Goal: Task Accomplishment & Management: Complete application form

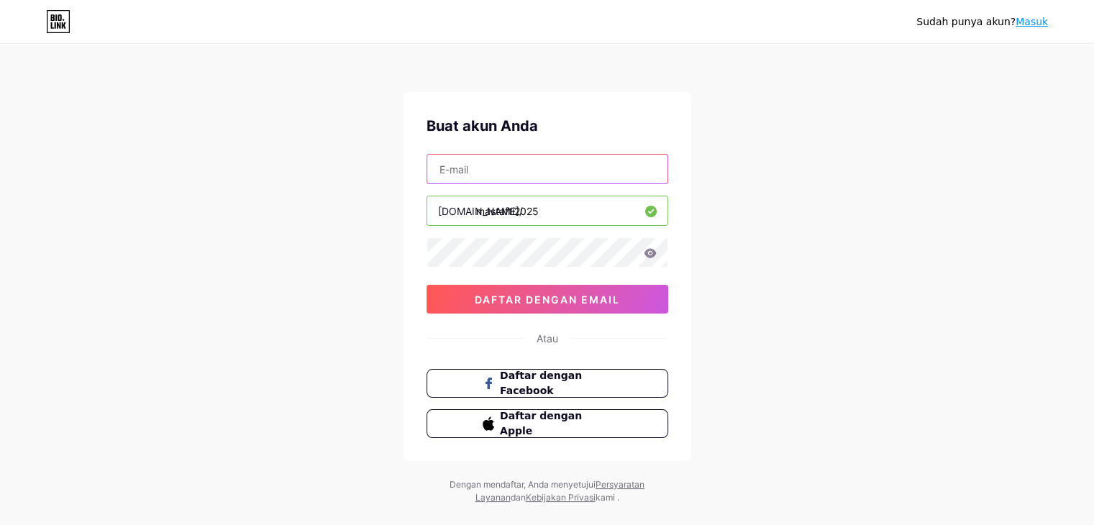
click at [480, 170] on input "text" at bounding box center [547, 169] width 240 height 29
click at [652, 254] on icon at bounding box center [650, 252] width 12 height 9
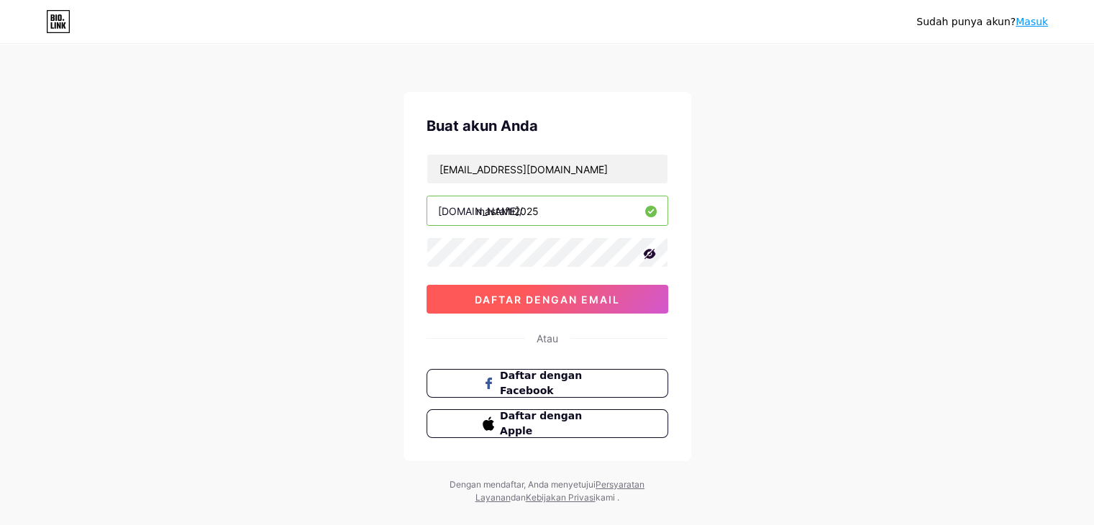
click at [591, 289] on button "daftar dengan email" at bounding box center [547, 299] width 242 height 29
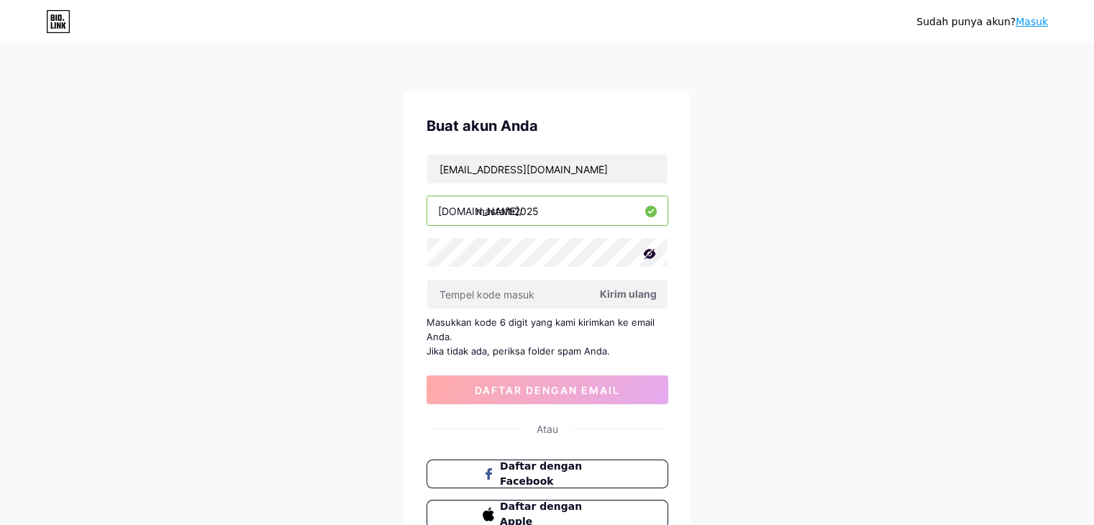
click at [647, 258] on icon at bounding box center [649, 254] width 14 height 14
click at [526, 292] on input "text" at bounding box center [547, 294] width 240 height 29
click at [625, 296] on font "Kirim ulang" at bounding box center [628, 294] width 57 height 12
drag, startPoint x: 605, startPoint y: 172, endPoint x: 283, endPoint y: 188, distance: 322.6
click at [283, 188] on div "Sudah punya akun? Masuk Buat akun Anda [EMAIL_ADDRESS][DOMAIN_NAME] [DOMAIN_NAM…" at bounding box center [547, 320] width 1094 height 641
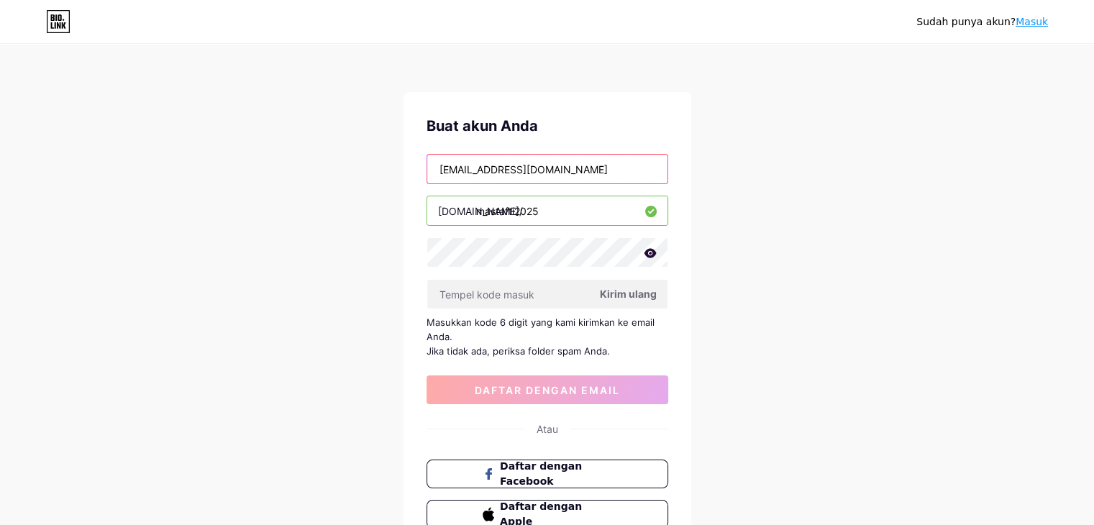
drag, startPoint x: 498, startPoint y: 168, endPoint x: 446, endPoint y: 168, distance: 52.5
click at [446, 168] on input "[EMAIL_ADDRESS][DOMAIN_NAME]" at bounding box center [547, 169] width 240 height 29
type input "[EMAIL_ADDRESS][DOMAIN_NAME]"
click at [618, 290] on font "Kirim ulang" at bounding box center [628, 294] width 57 height 12
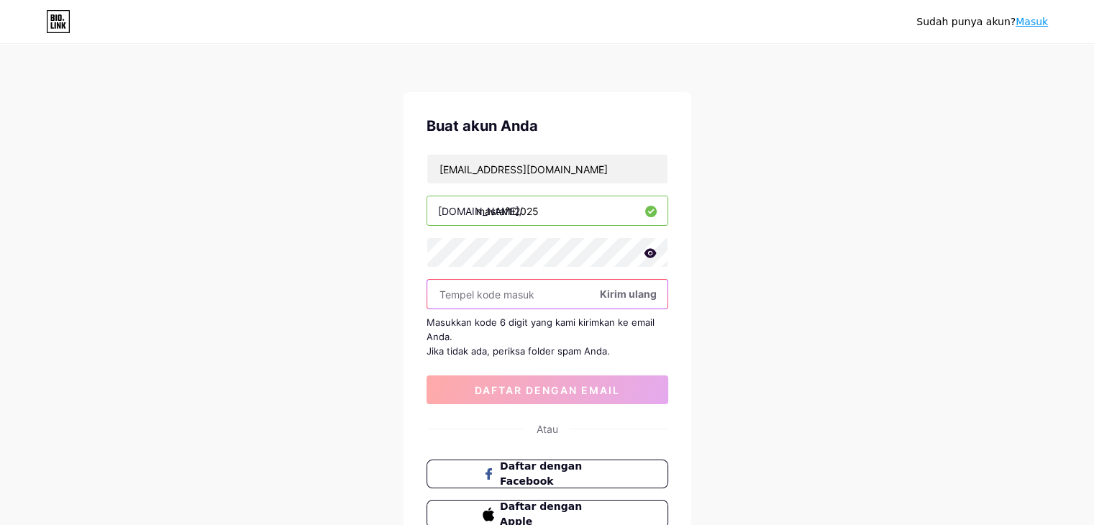
click at [499, 293] on input "text" at bounding box center [547, 294] width 240 height 29
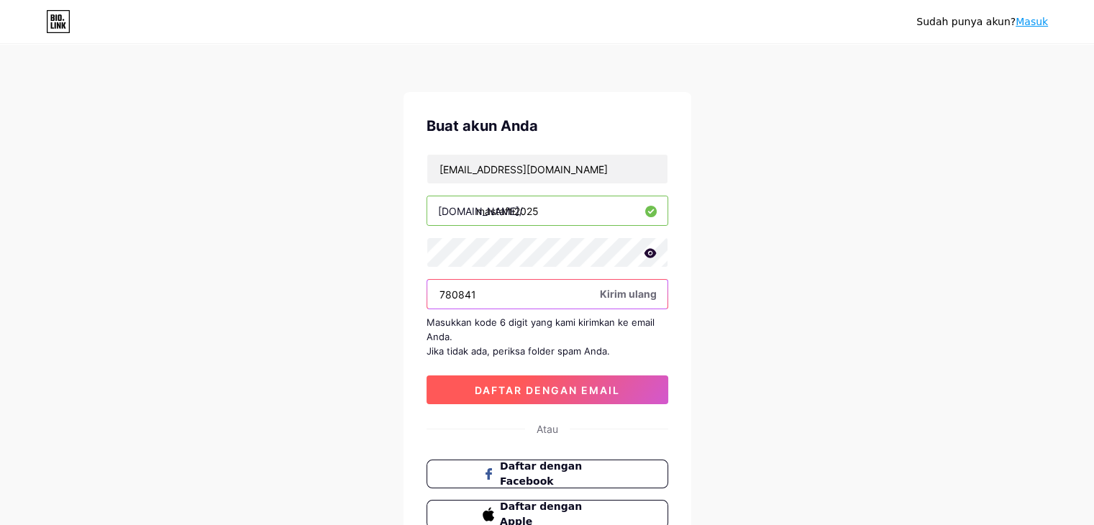
type input "780841"
click at [518, 378] on button "daftar dengan email" at bounding box center [547, 389] width 242 height 29
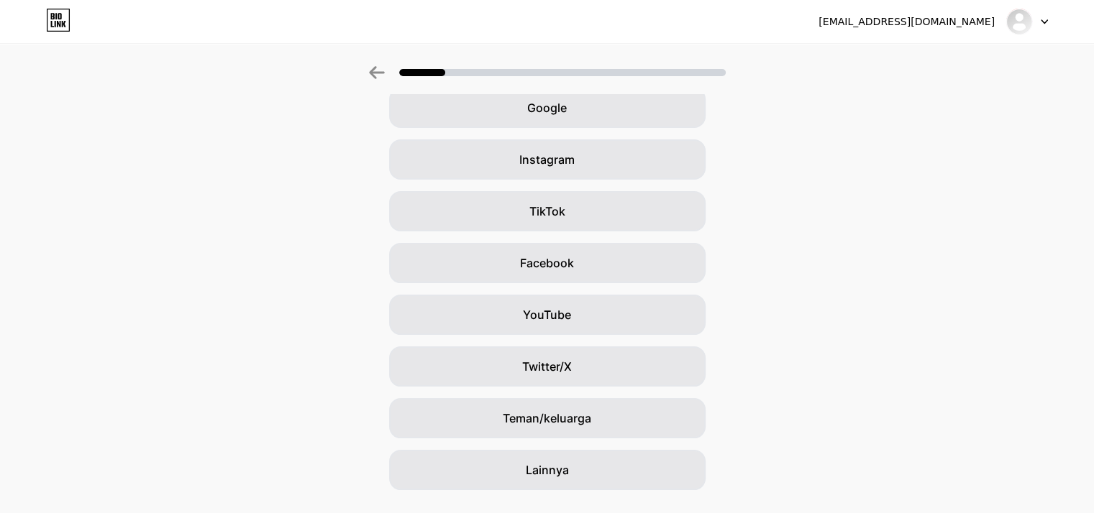
scroll to position [72, 0]
click at [664, 119] on div "Google" at bounding box center [547, 108] width 316 height 40
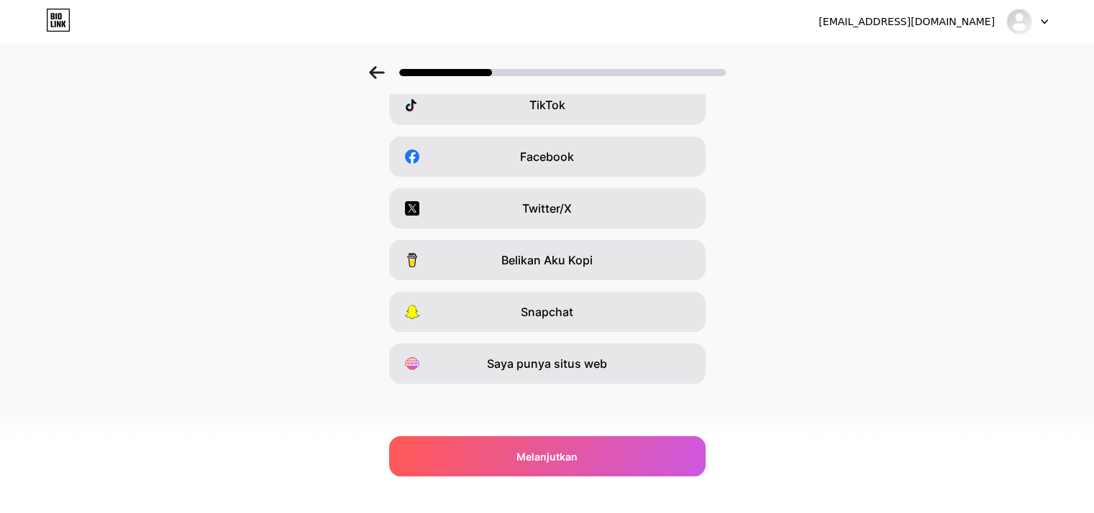
scroll to position [173, 0]
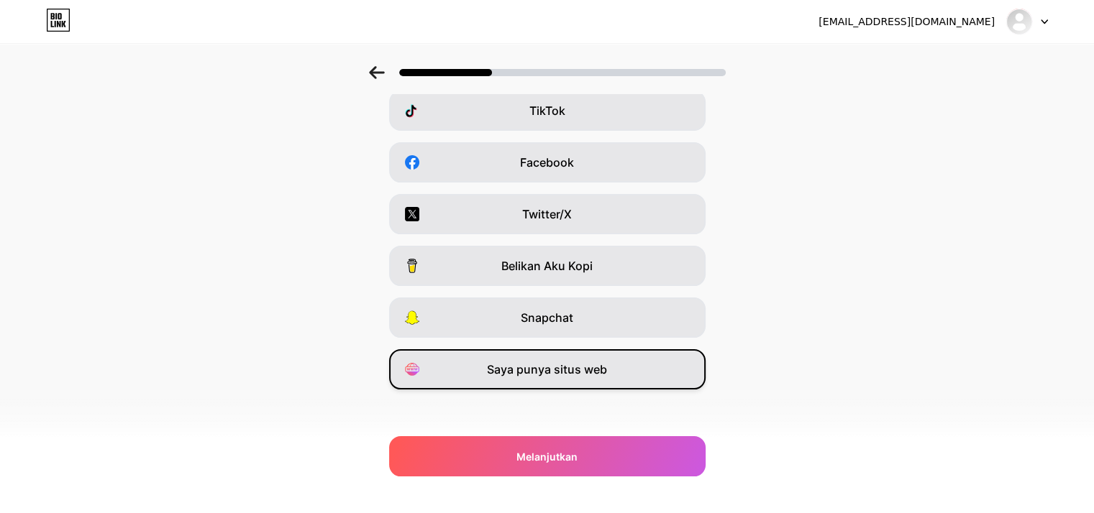
click at [535, 360] on div "Saya punya situs web" at bounding box center [547, 369] width 316 height 40
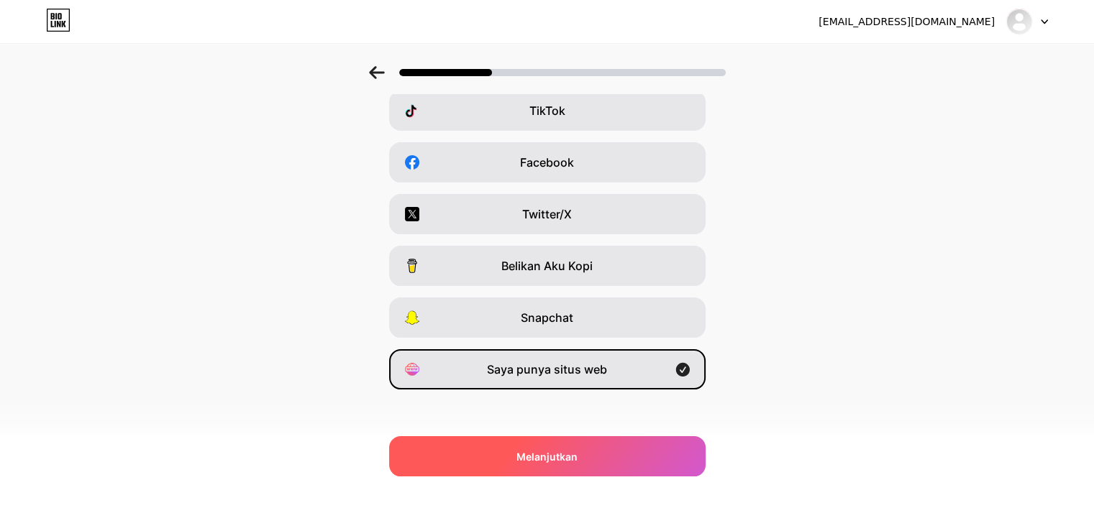
click at [512, 450] on div "Melanjutkan" at bounding box center [547, 457] width 316 height 40
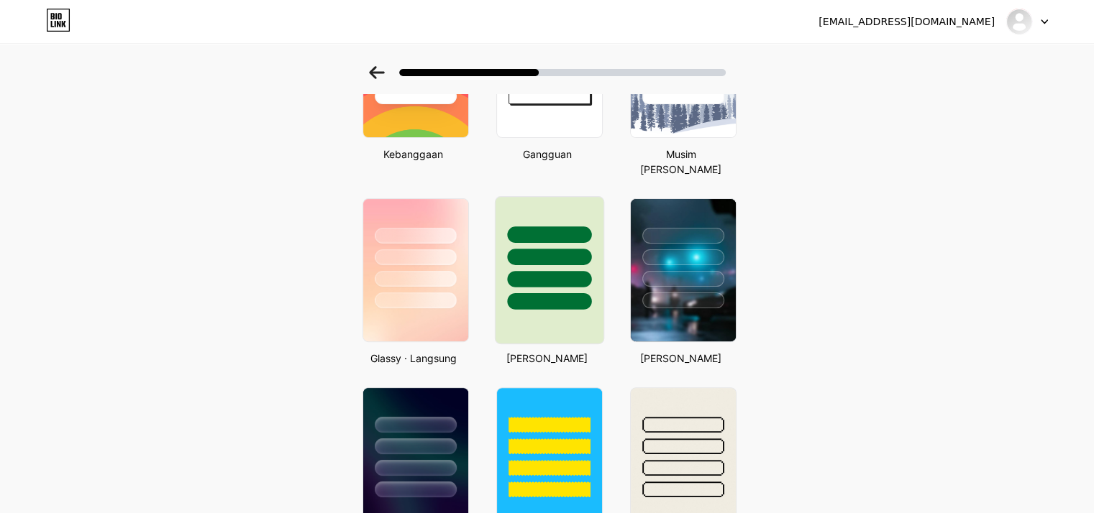
scroll to position [352, 11]
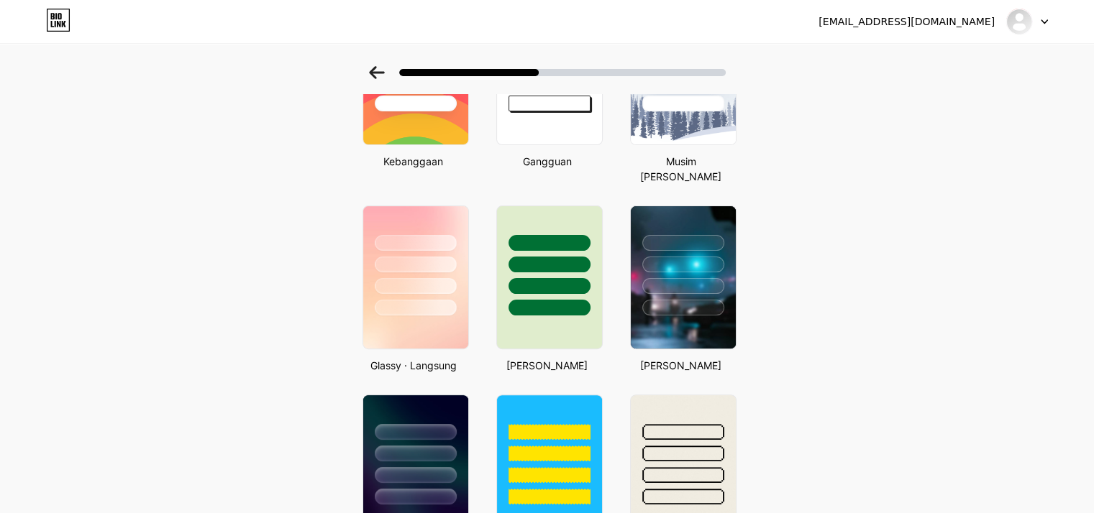
click at [375, 73] on icon at bounding box center [376, 72] width 15 height 13
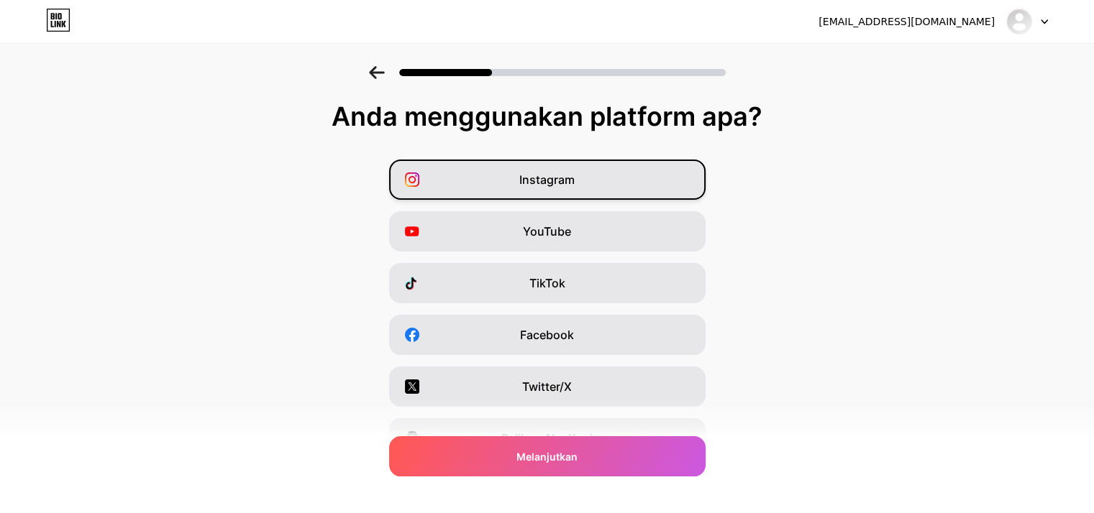
click at [485, 167] on div "Instagram" at bounding box center [547, 180] width 316 height 40
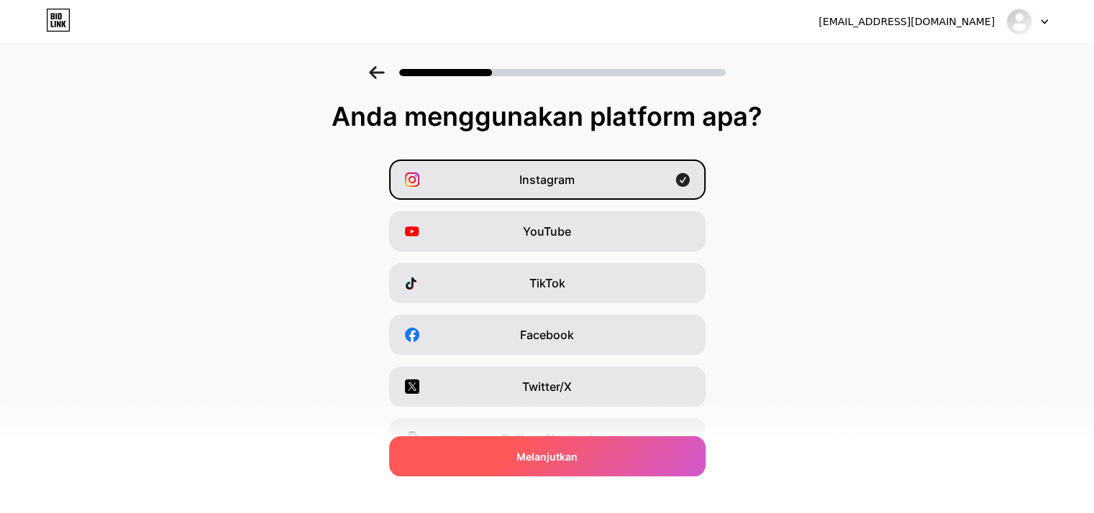
click at [498, 443] on div "Melanjutkan" at bounding box center [547, 457] width 316 height 40
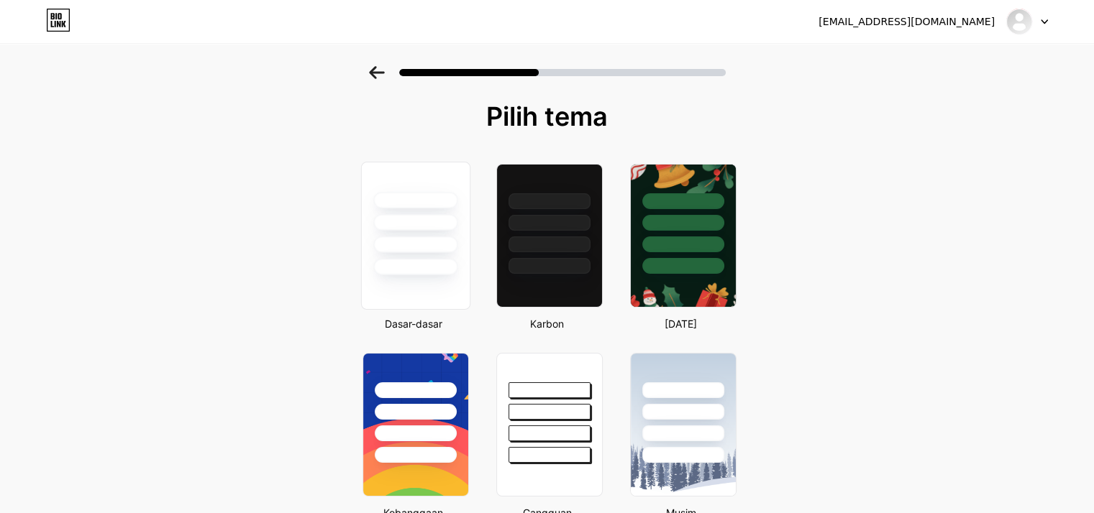
click at [462, 276] on div at bounding box center [414, 236] width 109 height 148
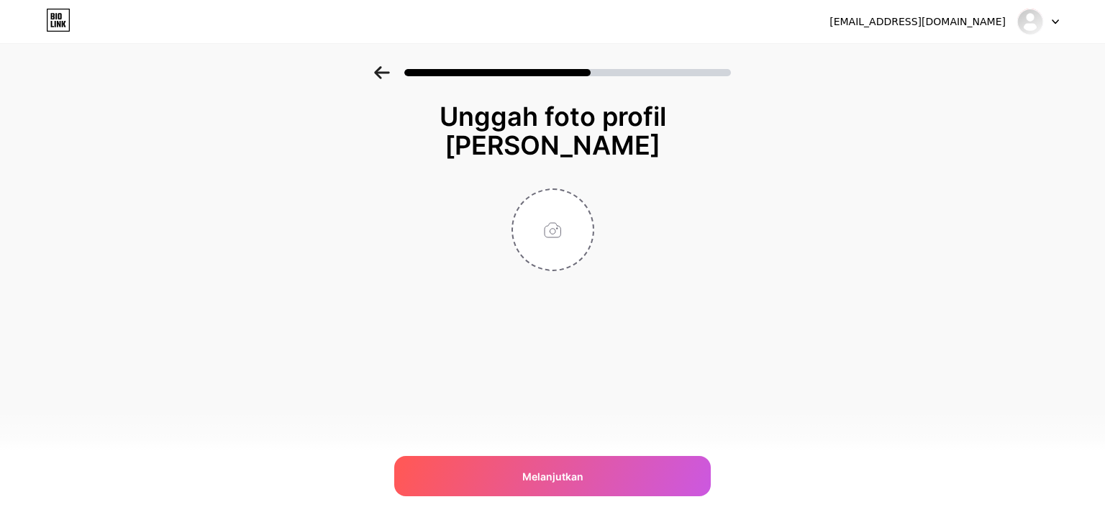
click at [377, 76] on icon at bounding box center [382, 72] width 16 height 13
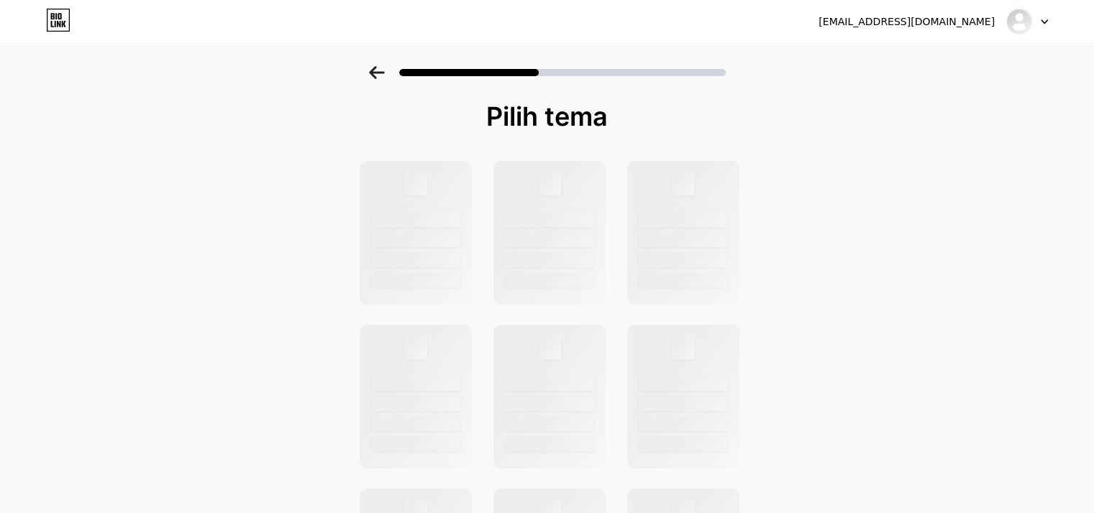
click at [377, 76] on icon at bounding box center [377, 72] width 16 height 13
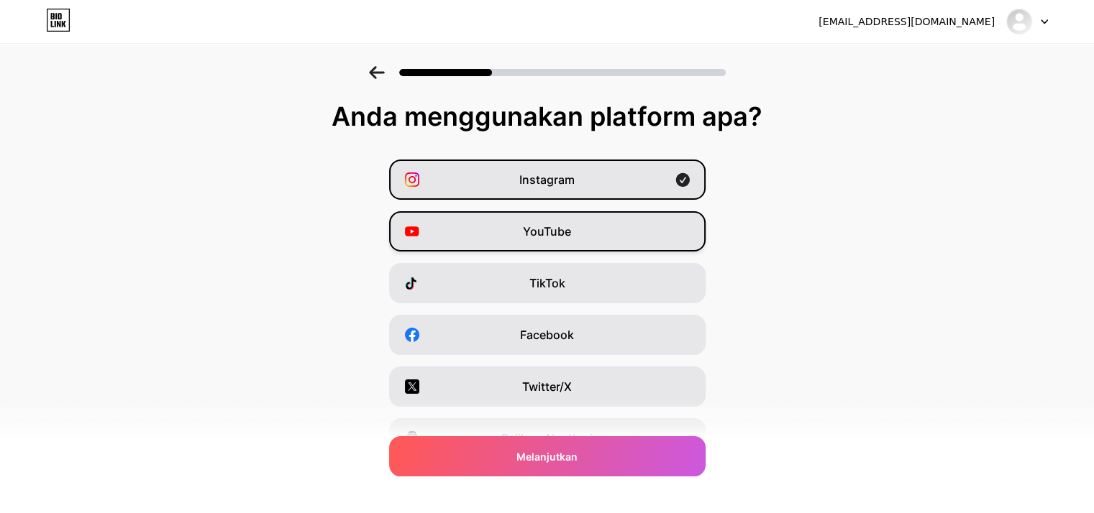
scroll to position [178, 0]
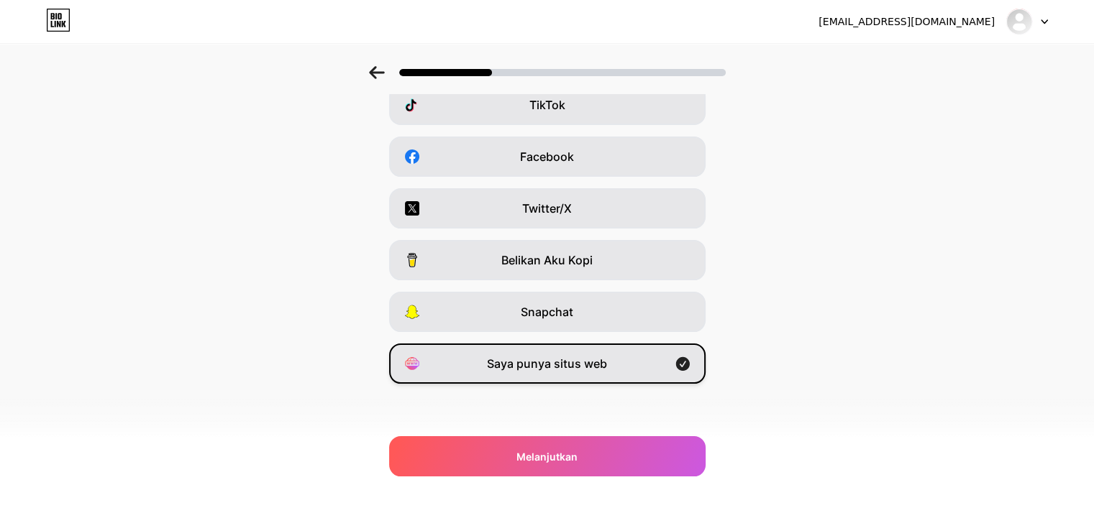
click at [518, 360] on font "Saya punya situs web" at bounding box center [547, 364] width 120 height 14
click at [521, 365] on font "Saya punya situs web" at bounding box center [547, 364] width 120 height 14
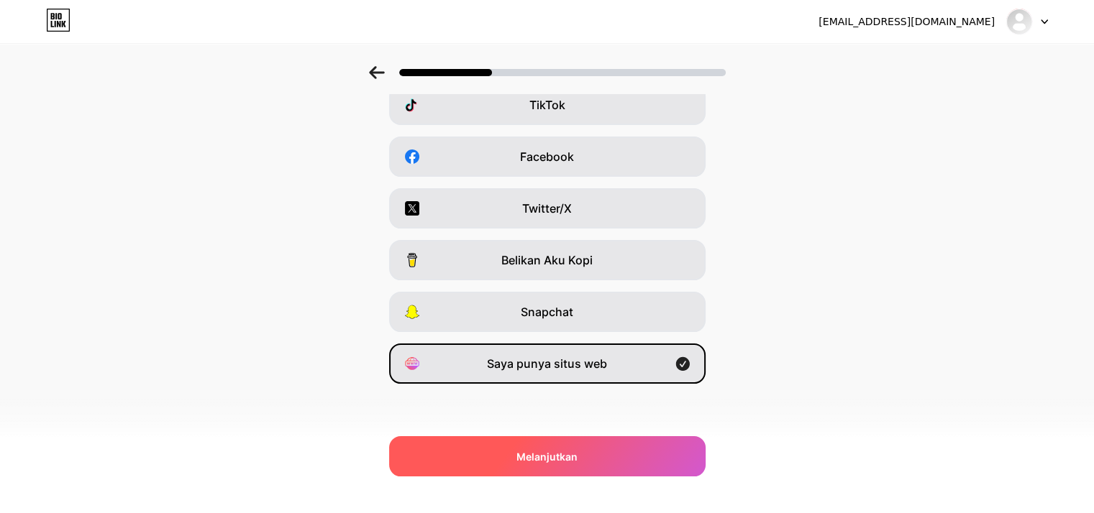
click at [503, 462] on div "Melanjutkan" at bounding box center [547, 457] width 316 height 40
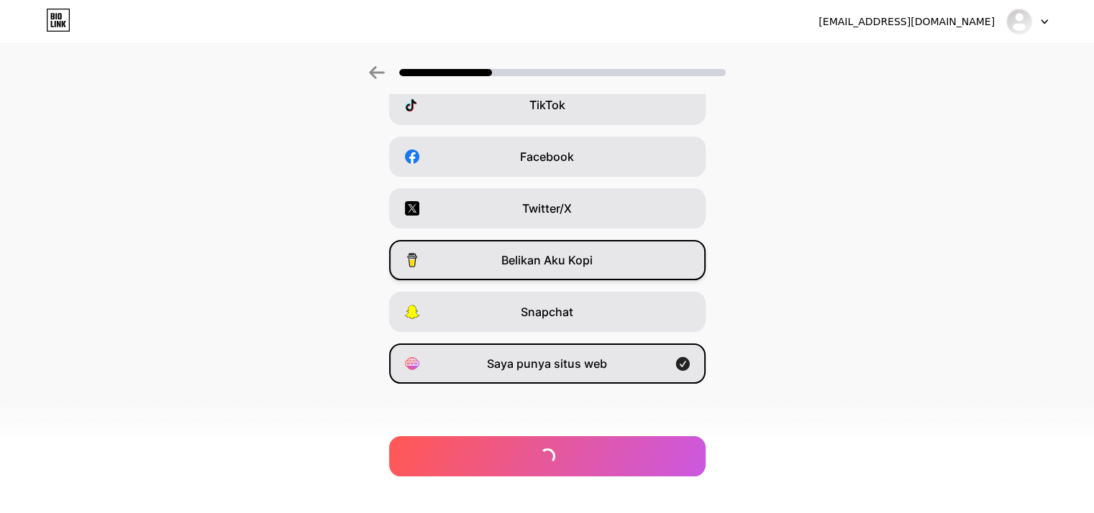
scroll to position [0, 0]
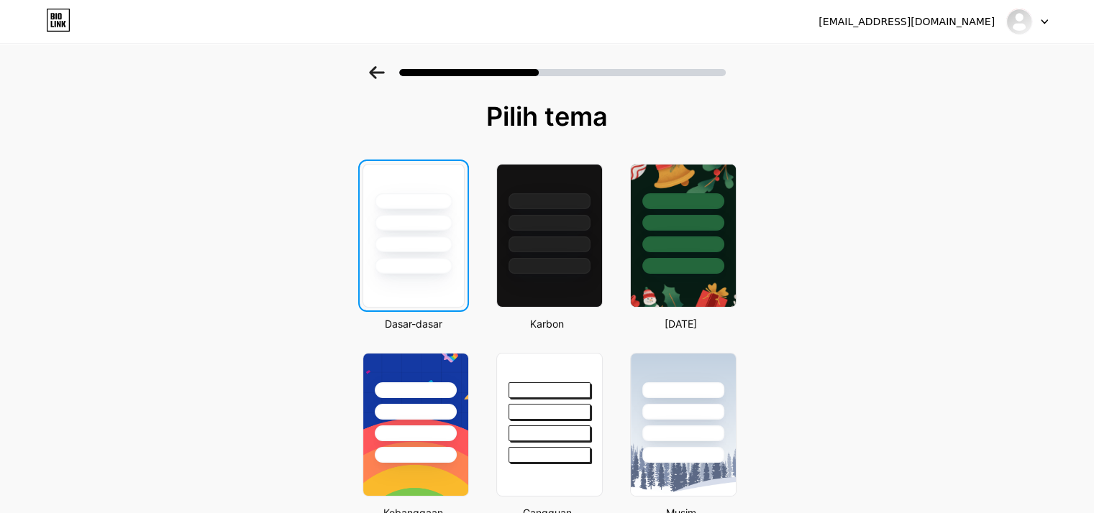
click at [452, 274] on div at bounding box center [413, 236] width 102 height 144
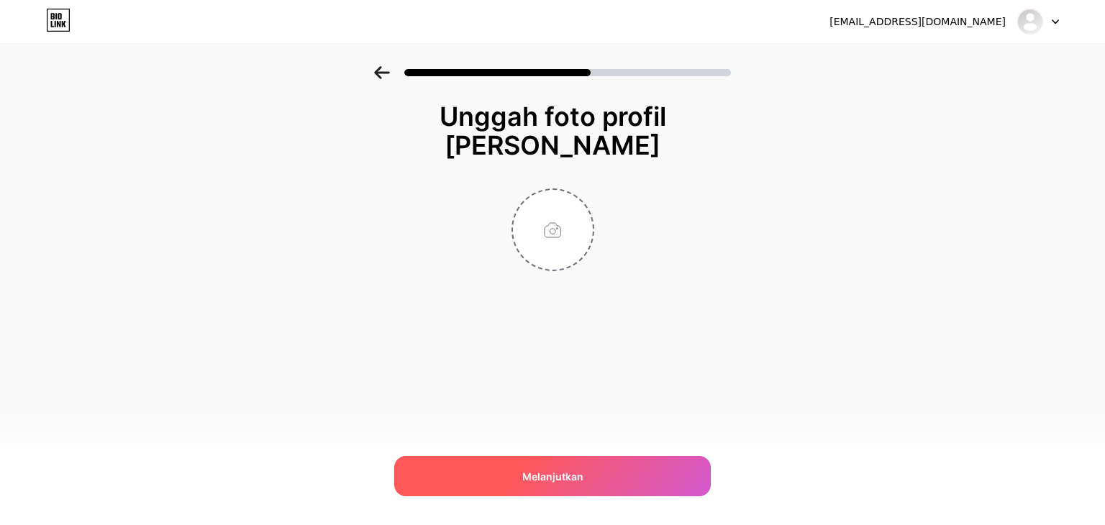
click at [472, 470] on div "Melanjutkan" at bounding box center [552, 476] width 316 height 40
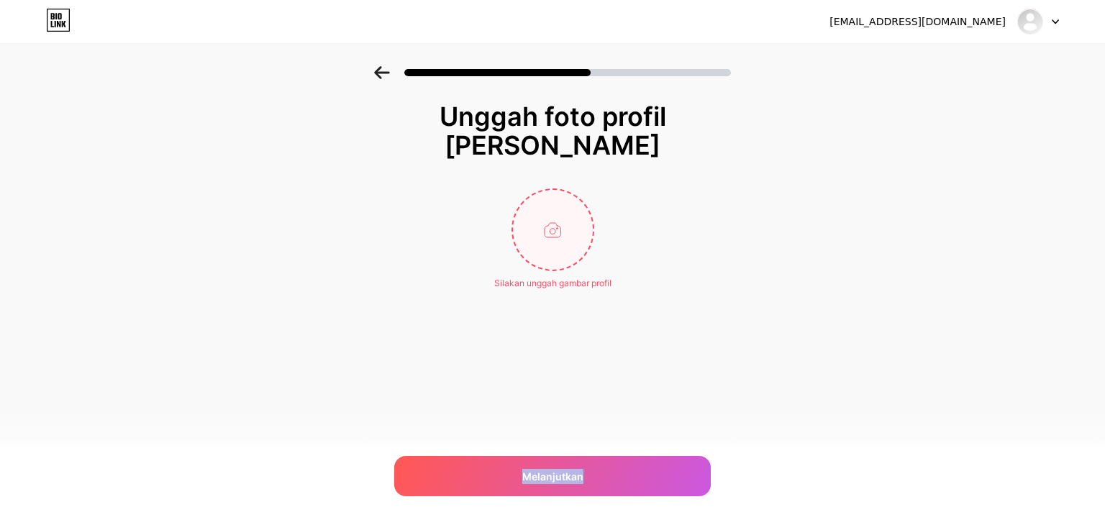
click at [559, 224] on input "file" at bounding box center [553, 230] width 80 height 80
click at [541, 239] on input "file" at bounding box center [553, 230] width 80 height 80
type input "C:\fakepath\logo.jpg"
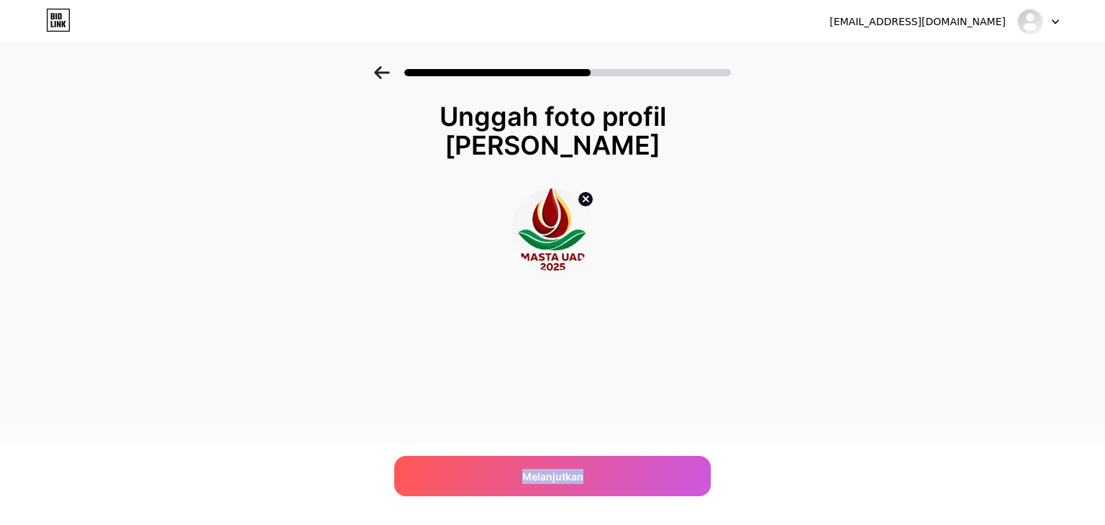
click at [537, 233] on img at bounding box center [552, 229] width 83 height 83
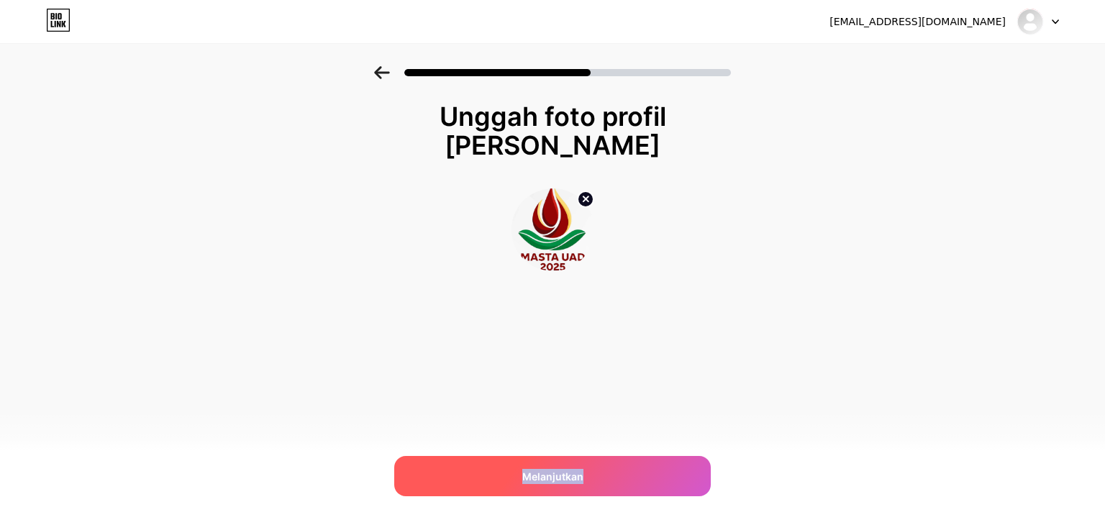
click at [574, 486] on div "Melanjutkan" at bounding box center [552, 476] width 316 height 40
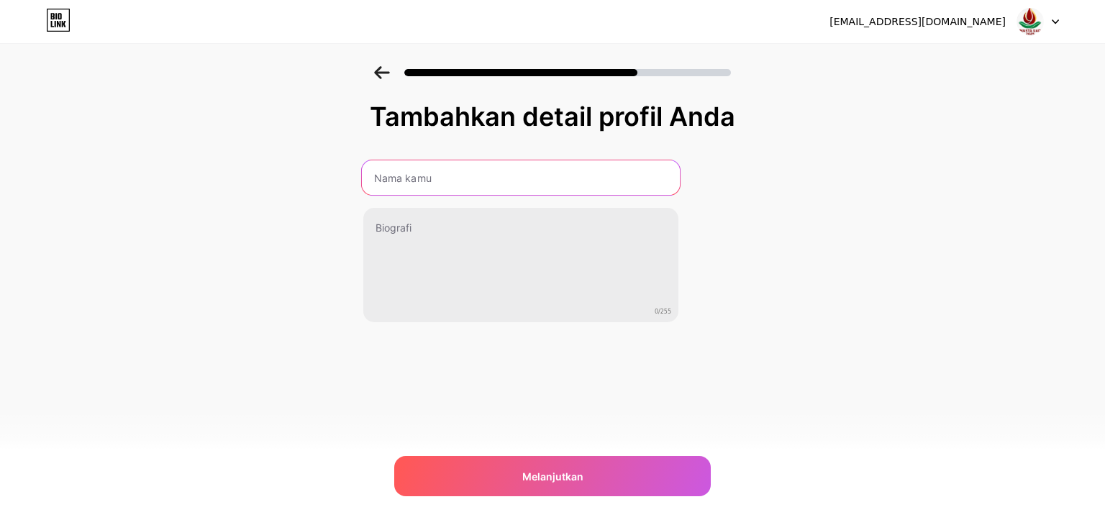
click at [429, 179] on input "text" at bounding box center [521, 177] width 318 height 35
type input "MASTA FTI 2025"
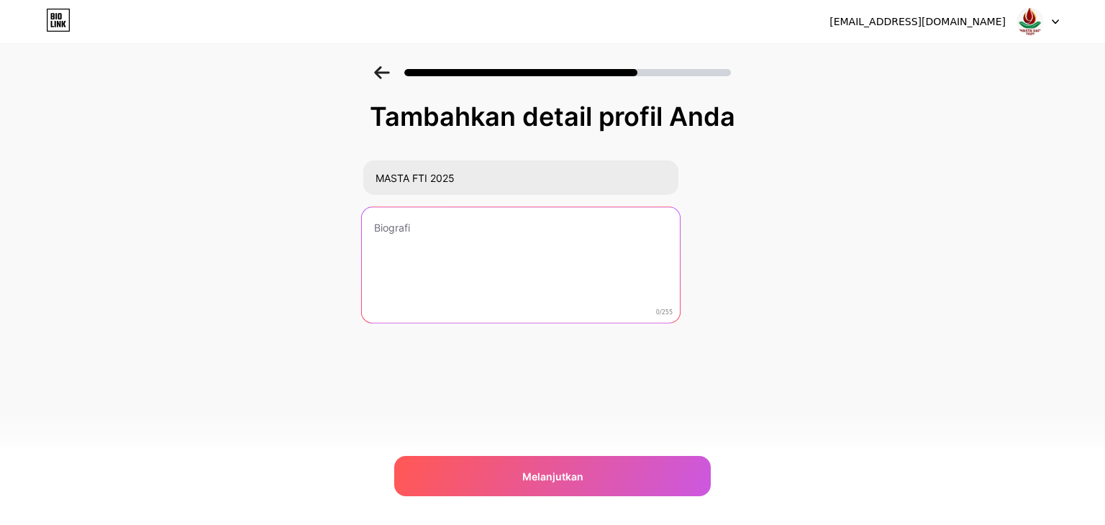
click at [396, 245] on textarea at bounding box center [521, 265] width 318 height 117
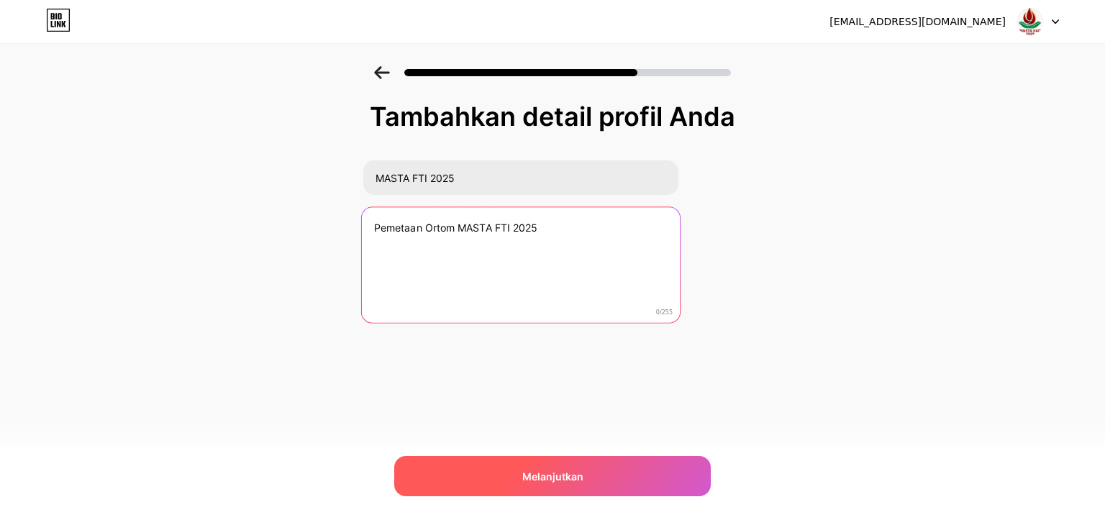
type textarea "Pemetaan Ortom MASTA FTI 2025"
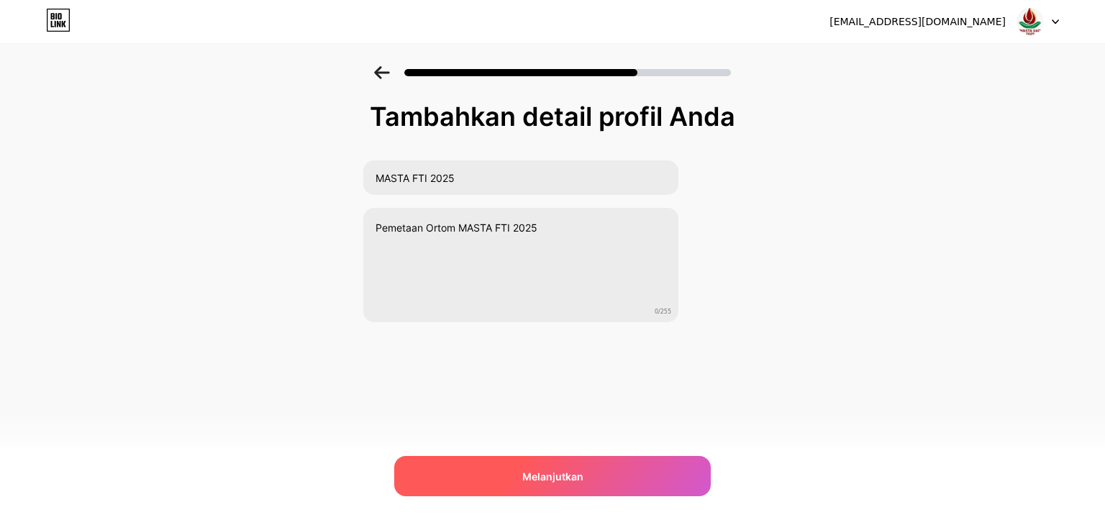
click at [587, 480] on div "Melanjutkan" at bounding box center [552, 476] width 316 height 40
